Goal: Task Accomplishment & Management: Manage account settings

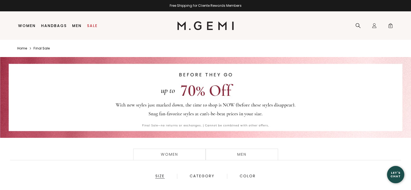
click at [220, 97] on div at bounding box center [205, 98] width 201 height 34
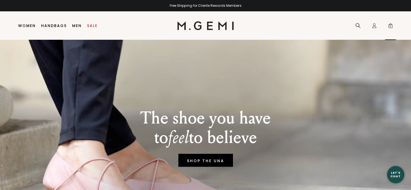
click at [392, 25] on span "0" at bounding box center [390, 26] width 5 height 5
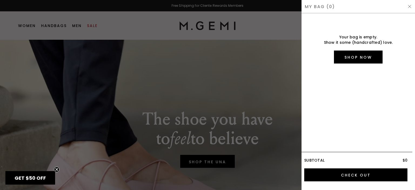
click at [410, 4] on img at bounding box center [410, 6] width 4 height 4
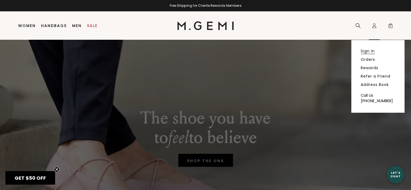
click at [368, 52] on link "Sign In" at bounding box center [368, 51] width 14 height 5
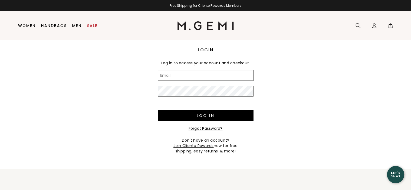
click at [195, 68] on div "Log in to access your account and checkout." at bounding box center [206, 63] width 96 height 14
click at [193, 75] on input "Email" at bounding box center [206, 75] width 96 height 11
type input "l"
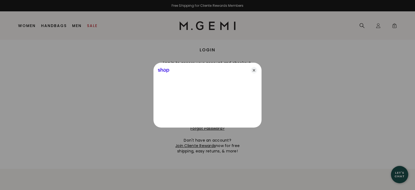
type input "liliya_meadows@hotmail.com"
click at [252, 72] on icon "Close" at bounding box center [254, 70] width 6 height 6
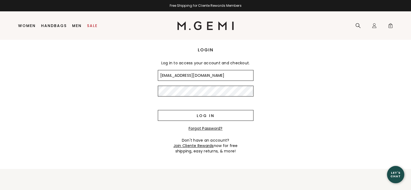
click at [205, 116] on input "Log in" at bounding box center [206, 115] width 96 height 11
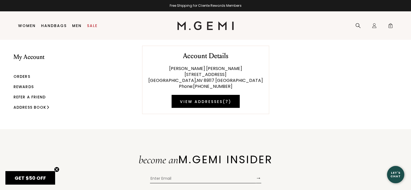
click at [24, 75] on link "Orders" at bounding box center [22, 76] width 17 height 5
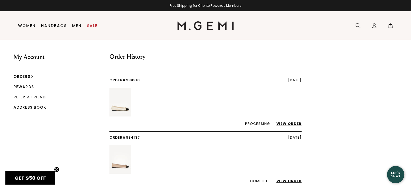
click at [287, 123] on link "View Order" at bounding box center [286, 123] width 31 height 5
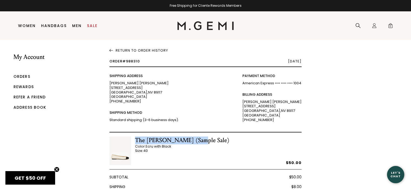
drag, startPoint x: 194, startPoint y: 140, endPoint x: 137, endPoint y: 137, distance: 56.6
click at [137, 137] on div "The Rosa (Sample Sale) Color: Ecru with Black Size: 40 $50.00" at bounding box center [205, 153] width 192 height 33
click at [202, 136] on div "The Rosa (Sample Sale) Color: Ecru with Black Size: 40 $50.00" at bounding box center [205, 150] width 192 height 37
drag, startPoint x: 195, startPoint y: 138, endPoint x: 136, endPoint y: 137, distance: 58.4
click at [136, 137] on div "The Rosa (Sample Sale) Color: Ecru with Black Size: 40 $50.00" at bounding box center [205, 153] width 192 height 33
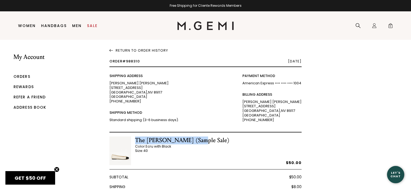
copy div "The Rosa (Sample Sale)"
click at [356, 27] on icon at bounding box center [357, 25] width 5 height 5
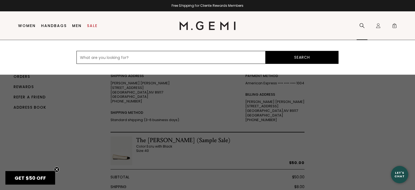
click at [188, 58] on input "text" at bounding box center [171, 57] width 189 height 13
paste input "The Rosa (Sample Sale)"
type input "The Rosa (Sample Sale)"
click at [289, 57] on button "Search" at bounding box center [302, 57] width 73 height 13
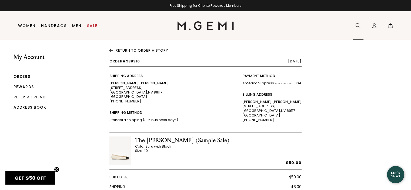
click at [358, 27] on icon at bounding box center [357, 25] width 5 height 5
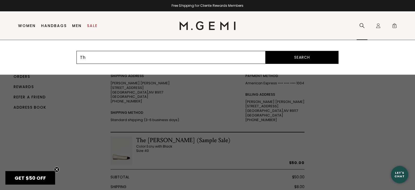
type input "T"
type input "sample"
click at [266, 51] on button "Search" at bounding box center [302, 57] width 73 height 13
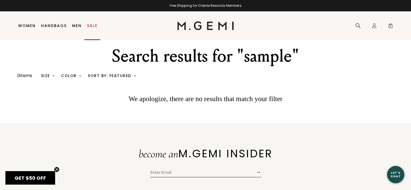
click at [91, 25] on link "Sale" at bounding box center [92, 26] width 11 height 4
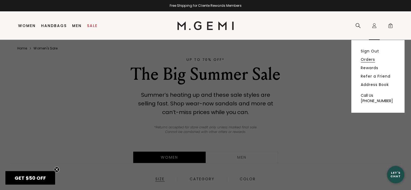
click at [370, 60] on link "Orders" at bounding box center [368, 59] width 14 height 5
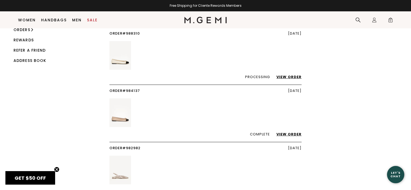
scroll to position [28, 0]
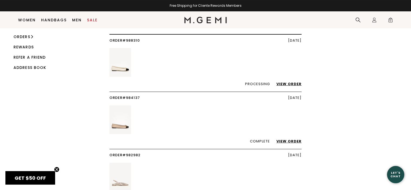
click at [123, 69] on img at bounding box center [120, 62] width 22 height 29
click at [284, 83] on link "View Order" at bounding box center [286, 83] width 31 height 5
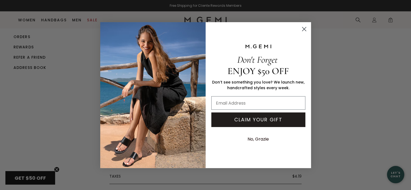
click at [303, 29] on circle "Close dialog" at bounding box center [304, 28] width 9 height 9
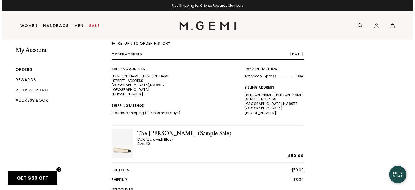
scroll to position [11, 0]
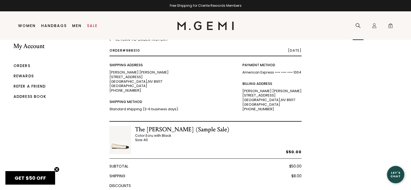
click at [360, 26] on icon at bounding box center [357, 25] width 5 height 5
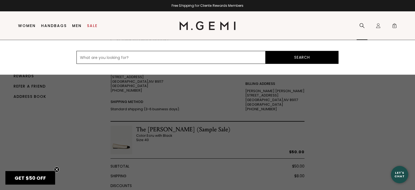
click at [253, 54] on input "text" at bounding box center [171, 57] width 189 height 13
type input "sample sale"
click at [266, 51] on button "Search" at bounding box center [302, 57] width 73 height 13
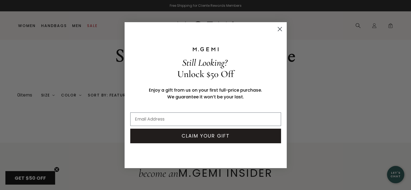
click at [281, 32] on circle "Close dialog" at bounding box center [279, 28] width 9 height 9
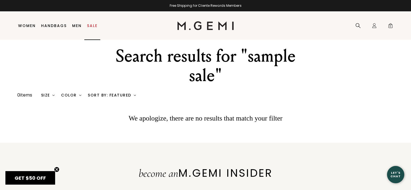
click at [91, 25] on link "Sale" at bounding box center [92, 26] width 11 height 4
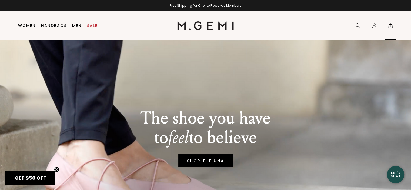
click at [390, 25] on span "0" at bounding box center [390, 26] width 5 height 5
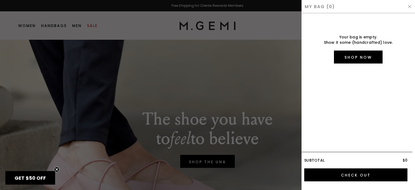
click at [278, 58] on div at bounding box center [207, 95] width 415 height 190
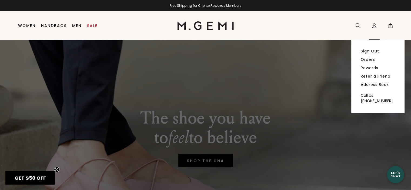
click at [368, 49] on link "Sign Out" at bounding box center [370, 51] width 18 height 5
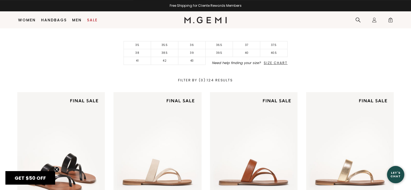
scroll to position [142, 0]
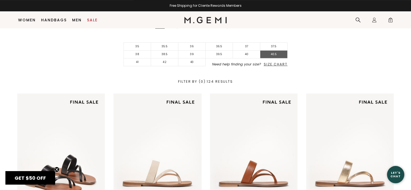
click at [280, 52] on li "40.5" at bounding box center [273, 55] width 27 height 8
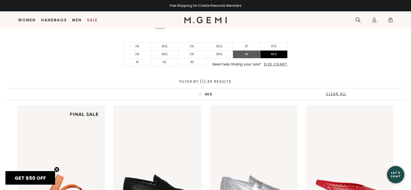
click at [247, 53] on li "40" at bounding box center [246, 55] width 27 height 8
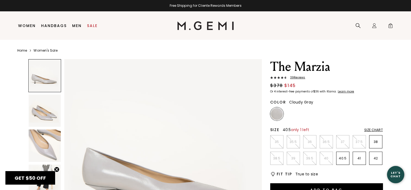
click at [342, 157] on p "40.5" at bounding box center [343, 158] width 13 height 4
click at [351, 158] on ul "35 35.5 36 36.5 37 37.5 38 38.5 39 39.5 40 40.5 41 42" at bounding box center [326, 150] width 113 height 30
click at [390, 27] on span "0" at bounding box center [390, 26] width 5 height 5
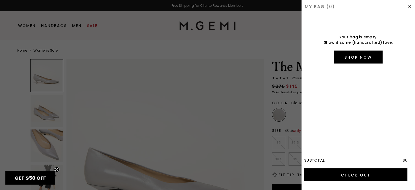
click at [407, 6] on div "My Bag (0)" at bounding box center [359, 6] width 114 height 13
drag, startPoint x: 254, startPoint y: 24, endPoint x: 356, endPoint y: 129, distance: 146.6
click at [356, 129] on div "Your bag is empty. Show it some (handcrafted) love. Shop Now" at bounding box center [358, 85] width 108 height 134
click at [408, 5] on img at bounding box center [410, 6] width 4 height 4
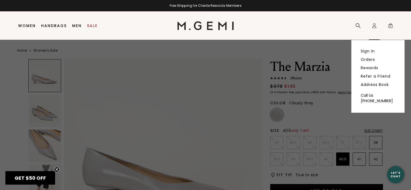
click at [377, 26] on div "Icons/20x20/profile@2x Sign In Orders Rewards Refer a Friend Address Book Call …" at bounding box center [374, 26] width 11 height 28
click at [364, 49] on link "Sign In" at bounding box center [368, 51] width 14 height 5
